Goal: Transaction & Acquisition: Purchase product/service

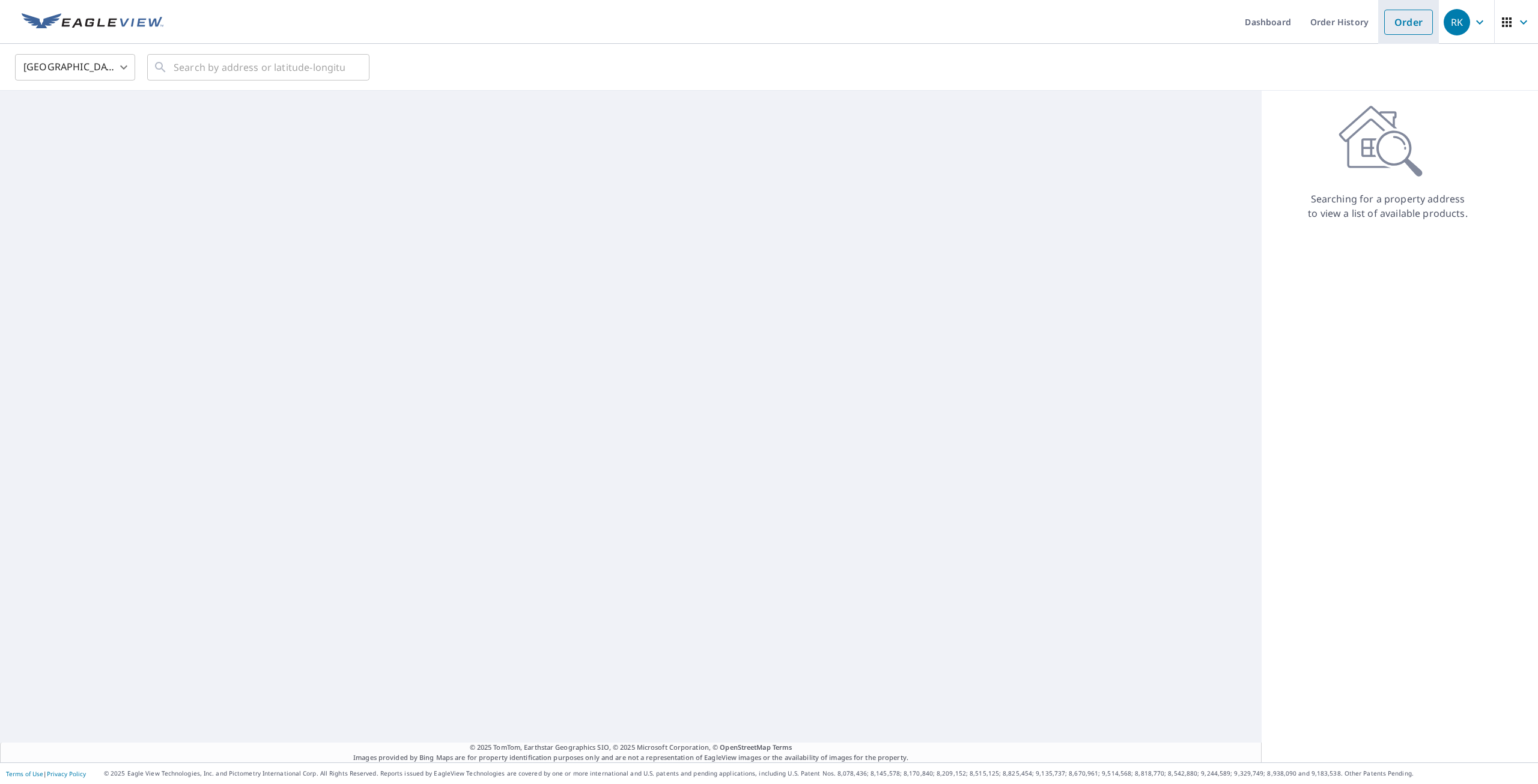
click at [1392, 23] on link "Order" at bounding box center [1408, 22] width 49 height 26
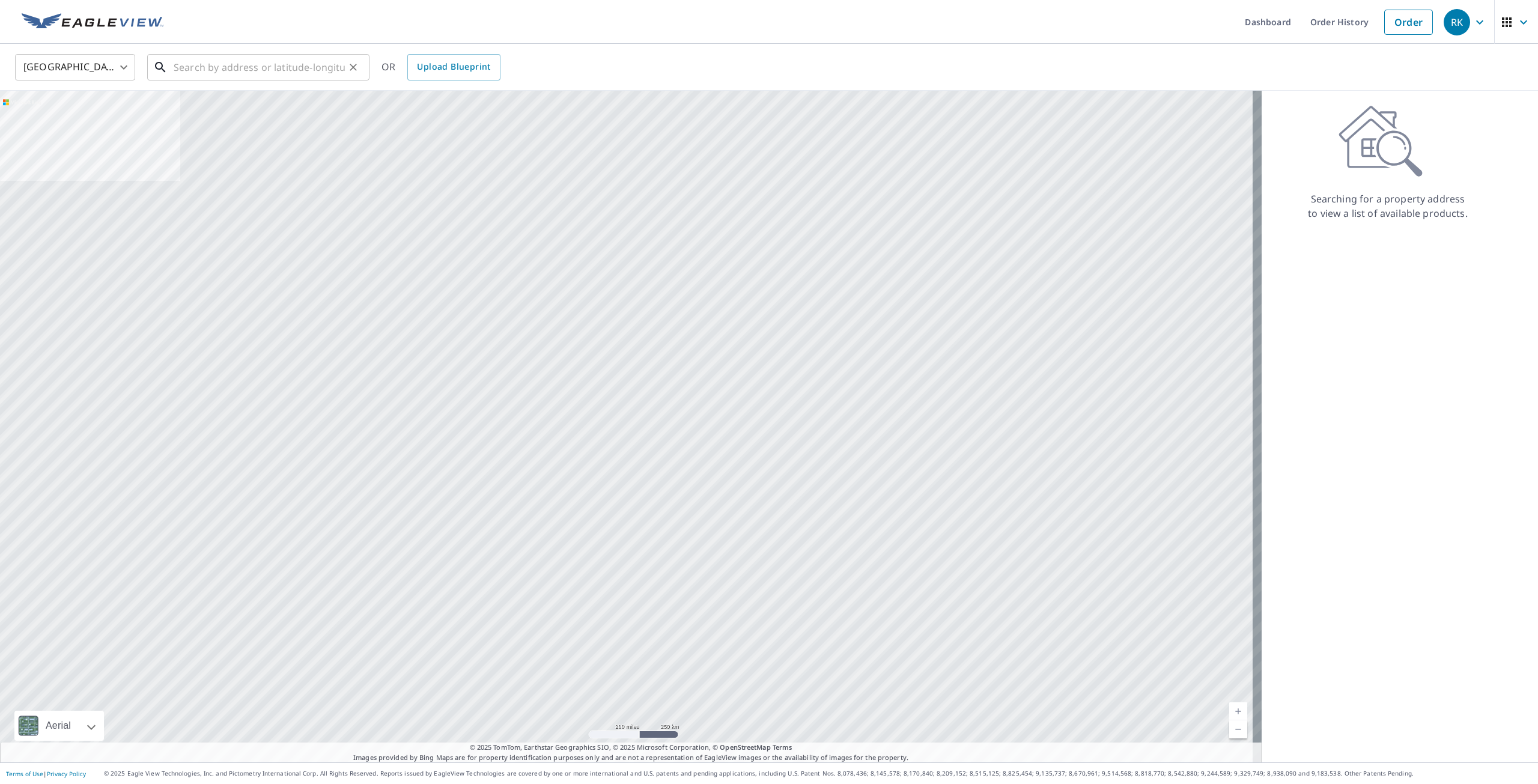
click at [287, 58] on input "text" at bounding box center [259, 67] width 171 height 34
click at [279, 105] on span "[STREET_ADDRESS]" at bounding box center [266, 102] width 189 height 15
type input "[STREET_ADDRESS]"
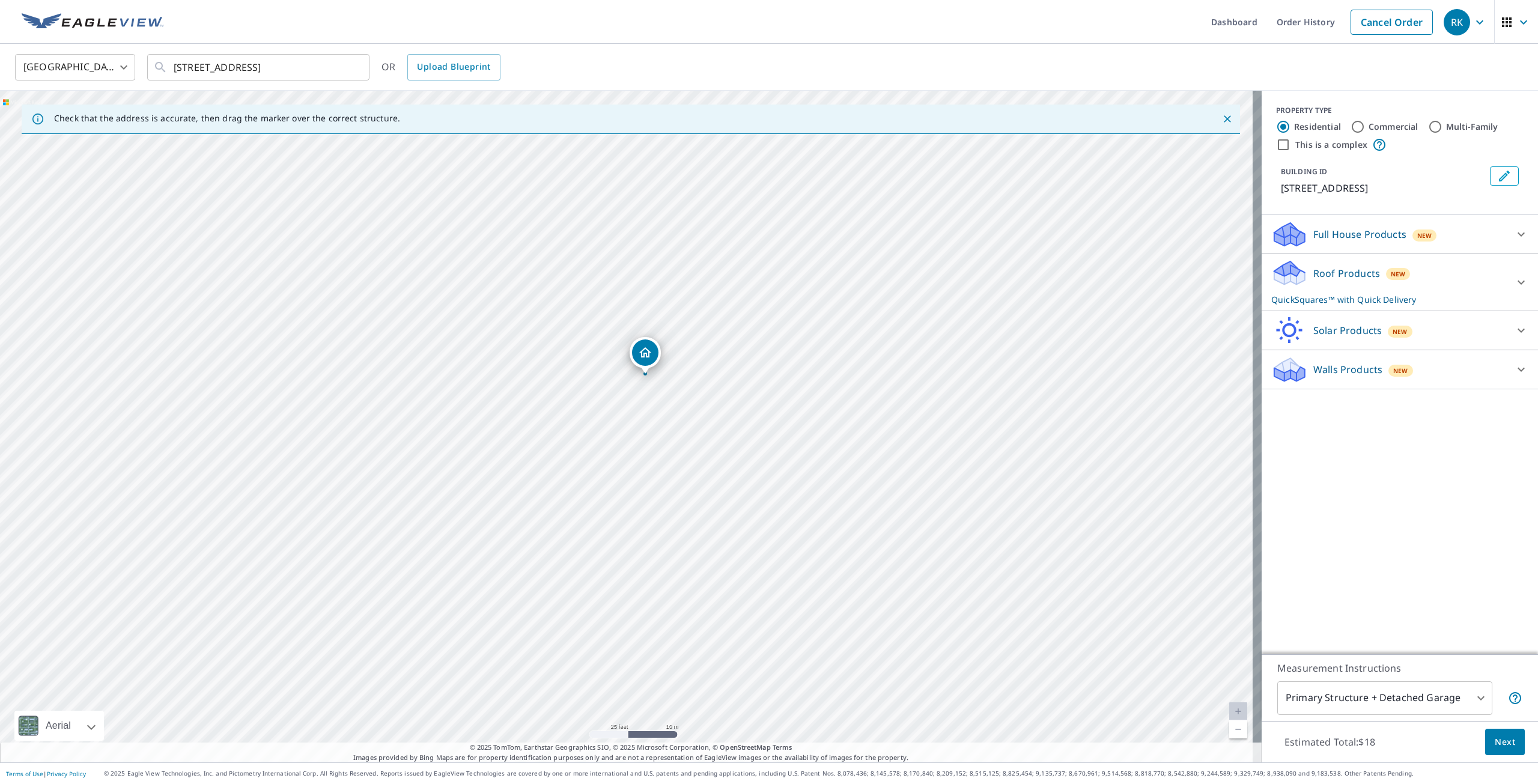
click at [1356, 277] on p "Roof Products" at bounding box center [1346, 273] width 66 height 15
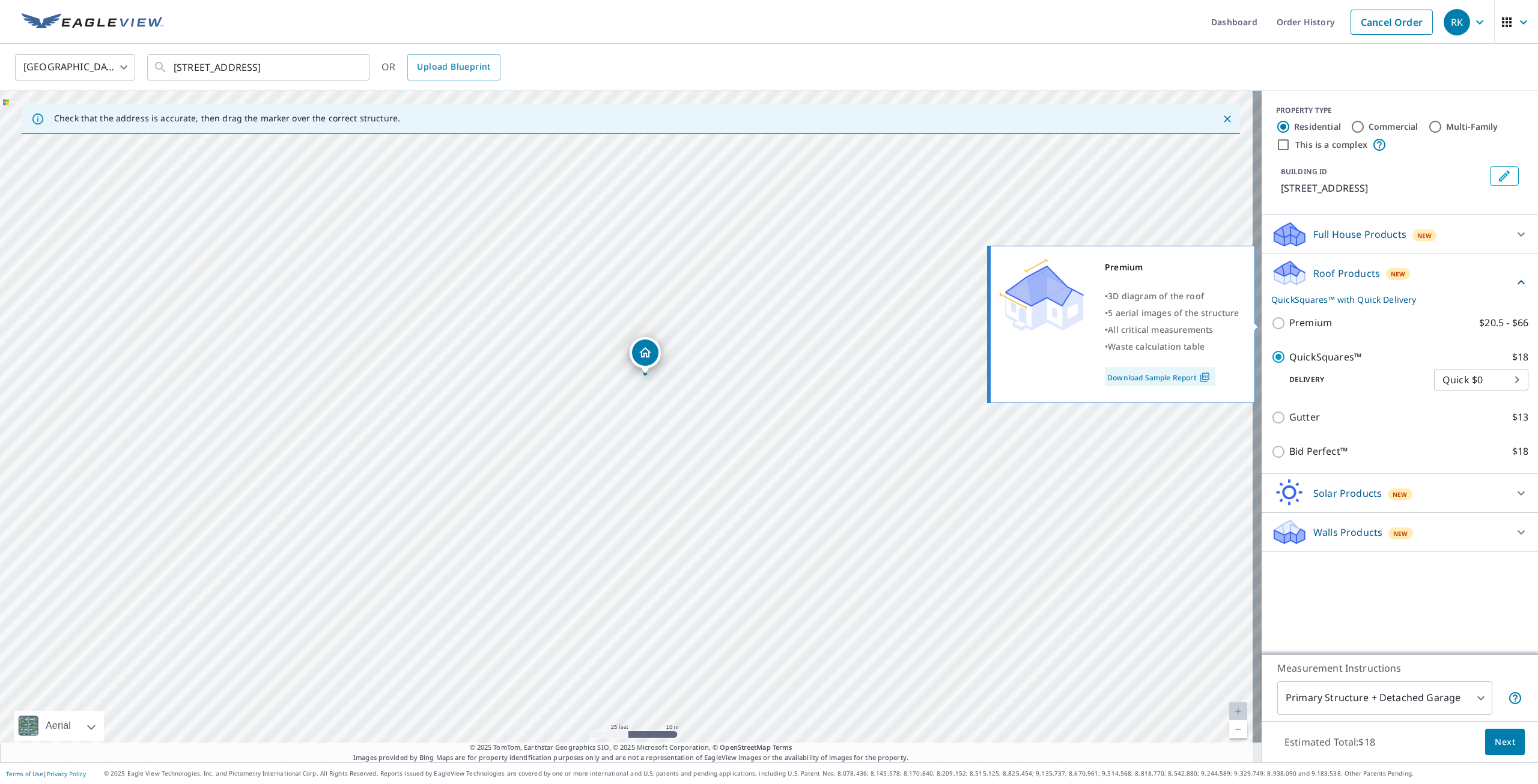
click at [1305, 325] on p "Premium" at bounding box center [1310, 322] width 42 height 15
click at [1289, 325] on input "Premium $20.5 - $66" at bounding box center [1280, 323] width 18 height 15
checkbox input "true"
checkbox input "false"
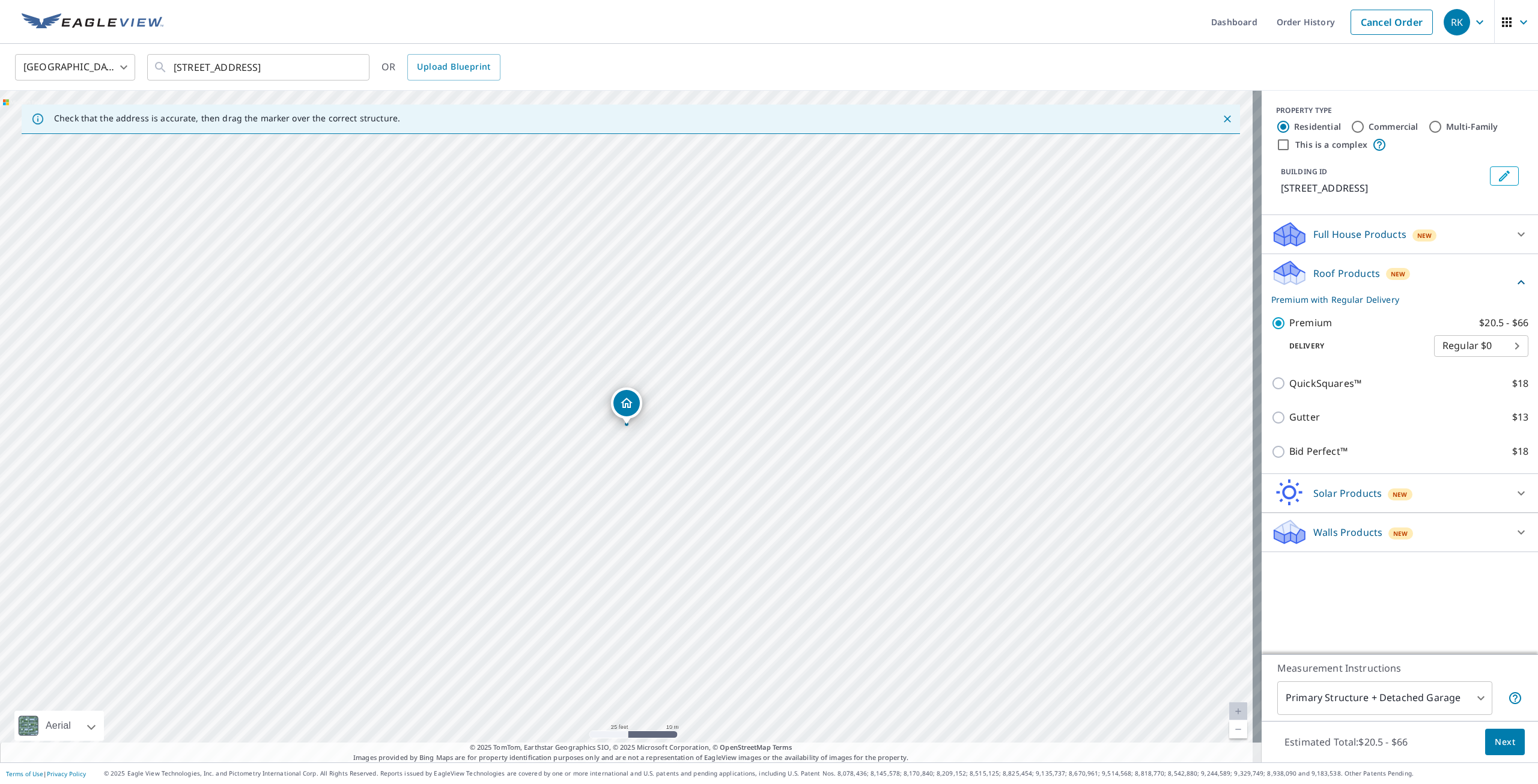
click at [1336, 681] on body "RK RK Dashboard Order History Cancel Order RK United States US ​ [STREET_ADDRES…" at bounding box center [769, 392] width 1538 height 784
click at [1332, 743] on li "All Structures on Parcel" at bounding box center [1375, 737] width 215 height 22
type input "3"
click at [1495, 747] on span "Next" at bounding box center [1505, 742] width 20 height 15
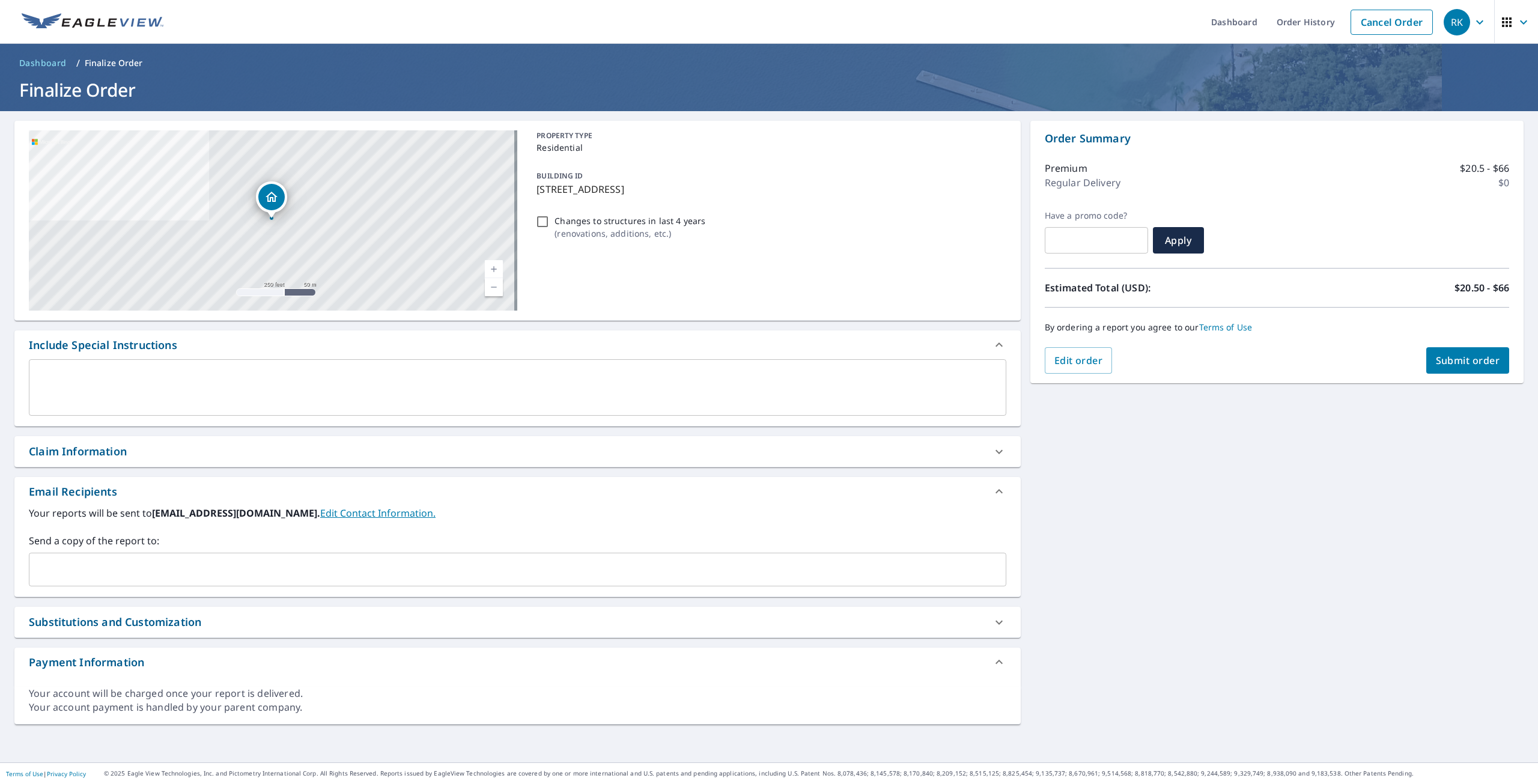
click at [132, 579] on input "text" at bounding box center [509, 569] width 948 height 23
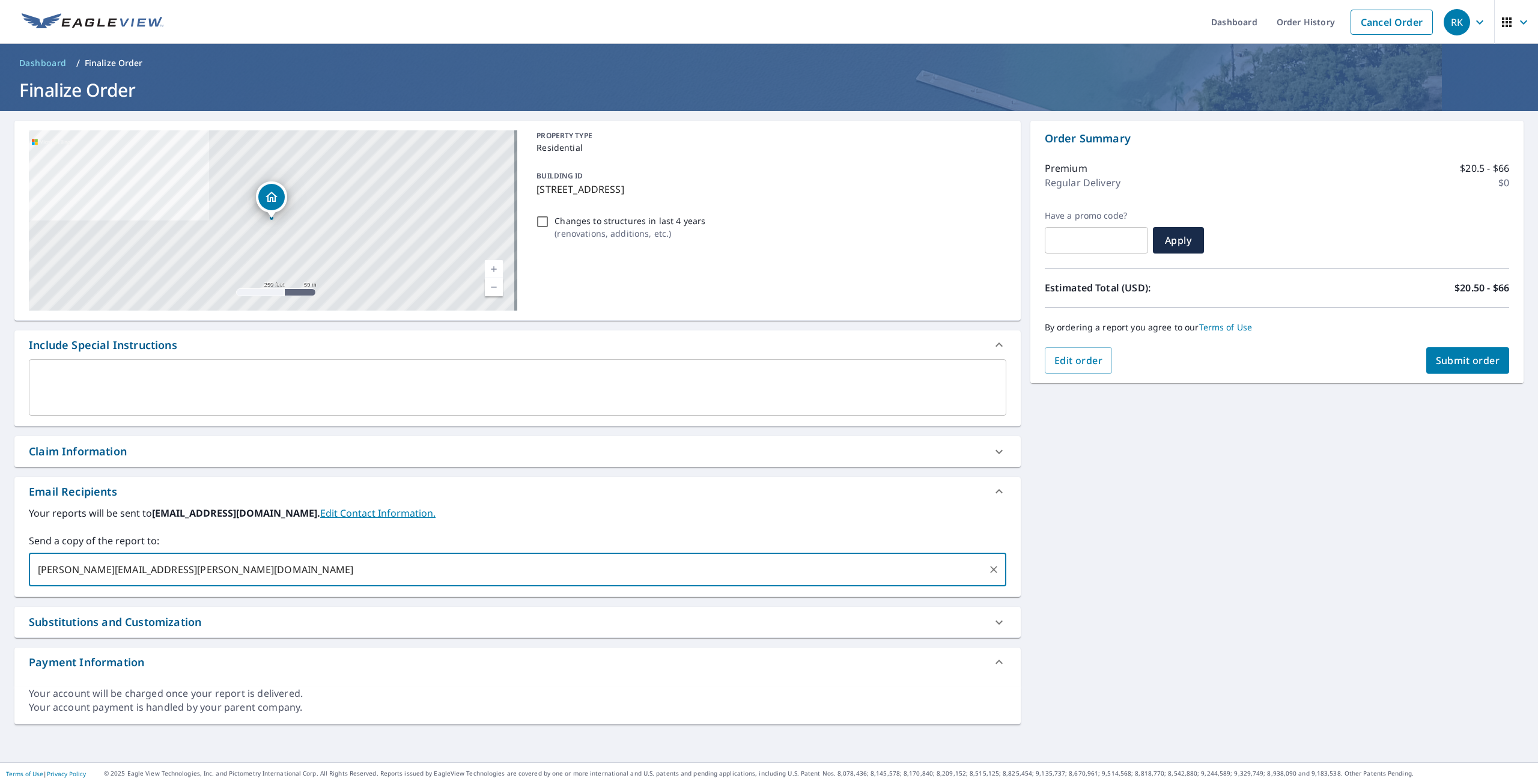
type input "[PERSON_NAME][EMAIL_ADDRESS][PERSON_NAME][DOMAIN_NAME]"
click at [1154, 502] on div "[STREET_ADDRESS] Aerial Road A standard road map Aerial A detailed look from ab…" at bounding box center [769, 436] width 1538 height 651
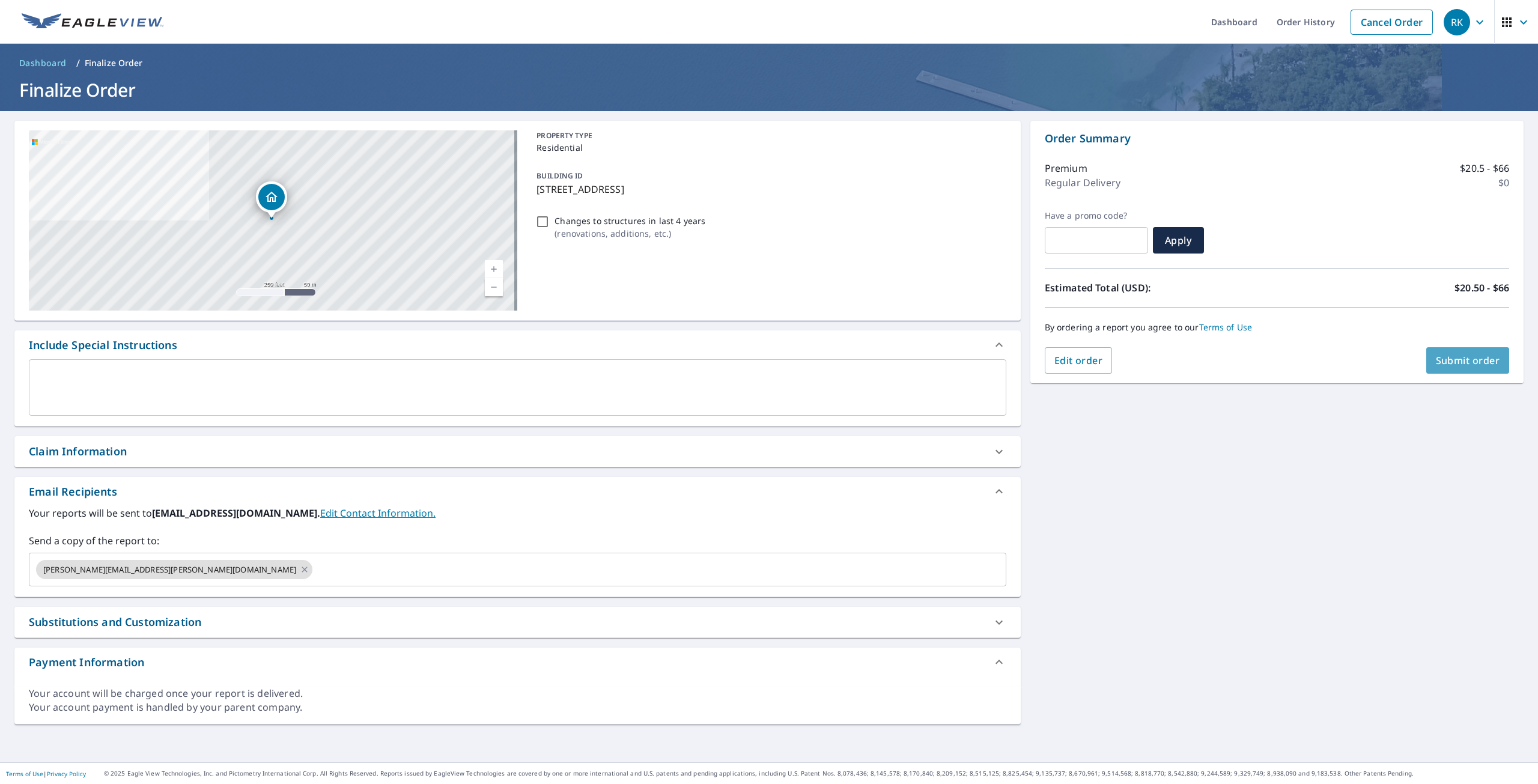
click at [1436, 361] on span "Submit order" at bounding box center [1468, 360] width 64 height 13
checkbox input "true"
